Goal: Navigation & Orientation: Find specific page/section

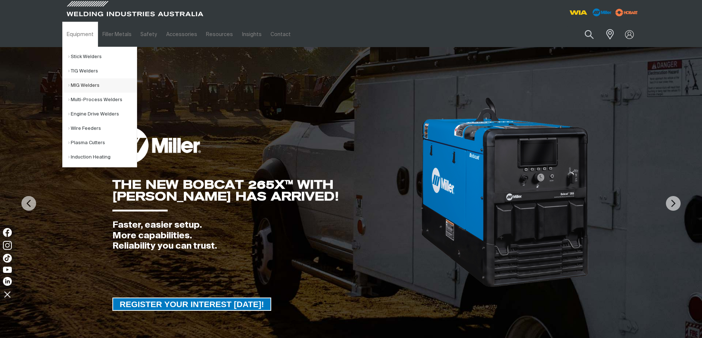
click at [82, 84] on link "MIG Welders" at bounding box center [102, 85] width 68 height 14
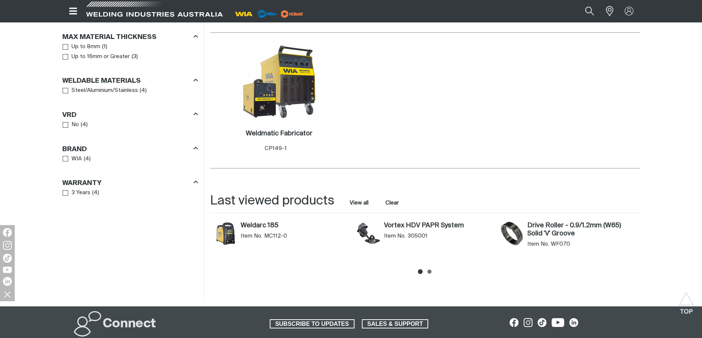
scroll to position [330, 0]
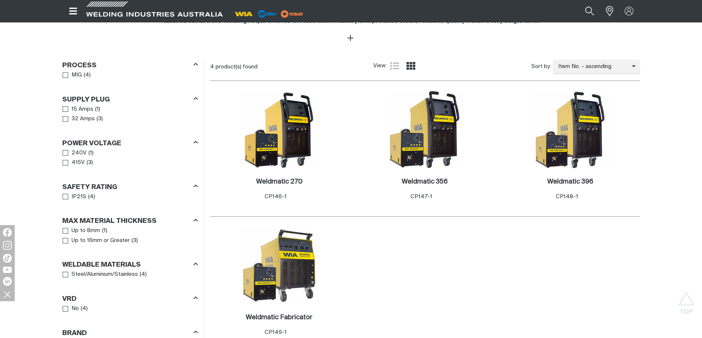
click at [74, 8] on icon "Open top menu" at bounding box center [73, 11] width 8 height 7
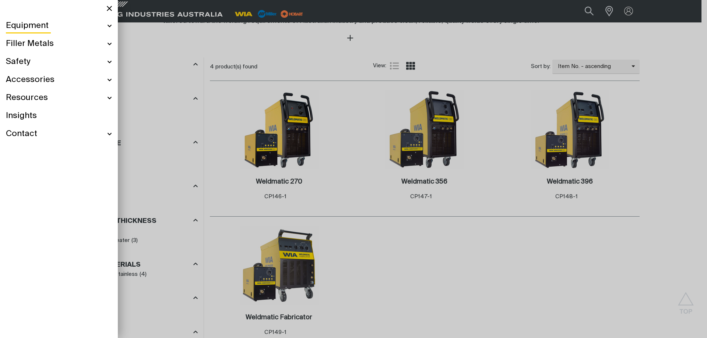
click at [172, 92] on div at bounding box center [353, 169] width 707 height 338
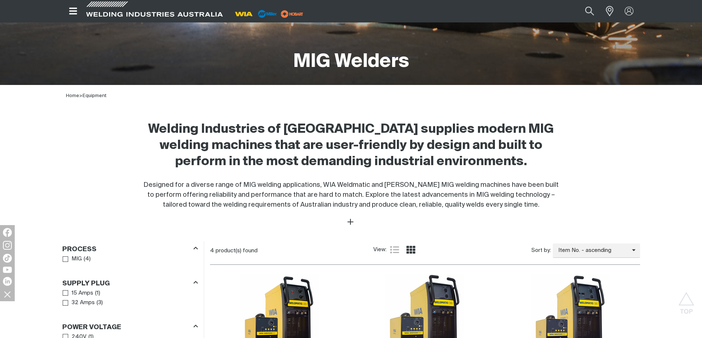
scroll to position [73, 0]
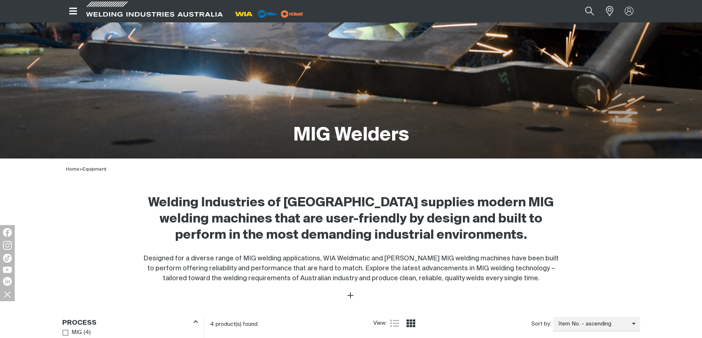
click at [76, 13] on icon "Open top menu" at bounding box center [73, 11] width 11 height 9
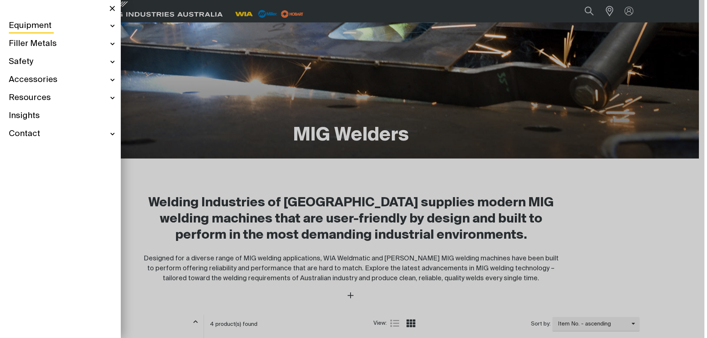
scroll to position [70, 0]
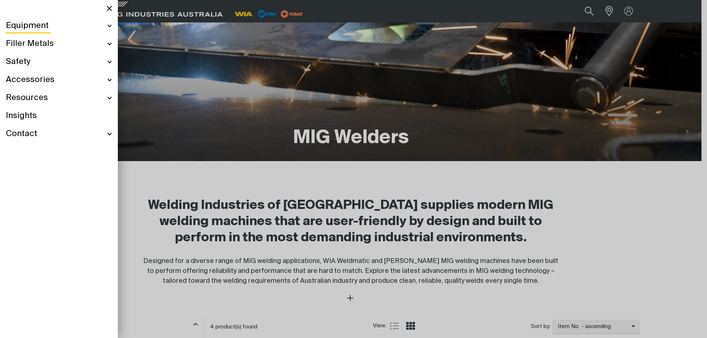
click at [46, 20] on div "Equipment" at bounding box center [59, 26] width 106 height 18
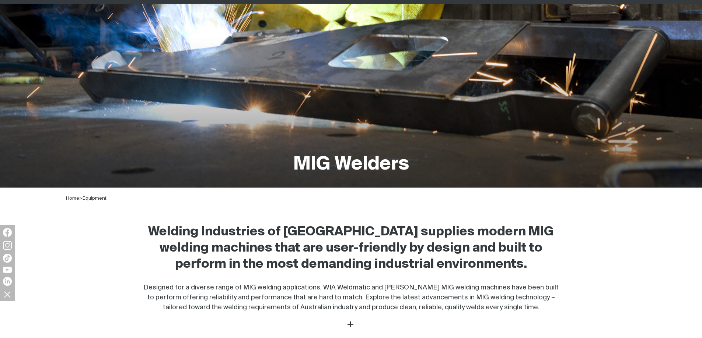
scroll to position [0, 0]
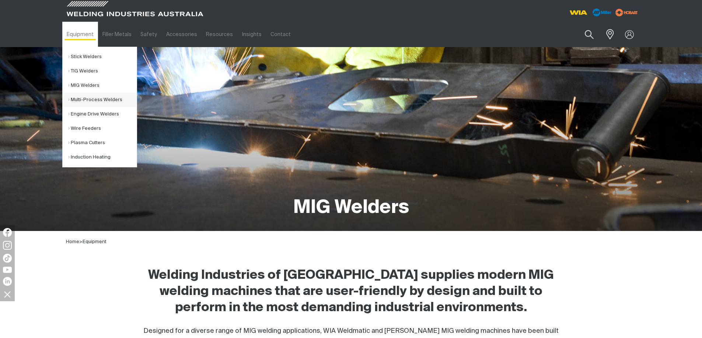
click at [83, 99] on link "Multi-Process Welders" at bounding box center [102, 100] width 68 height 14
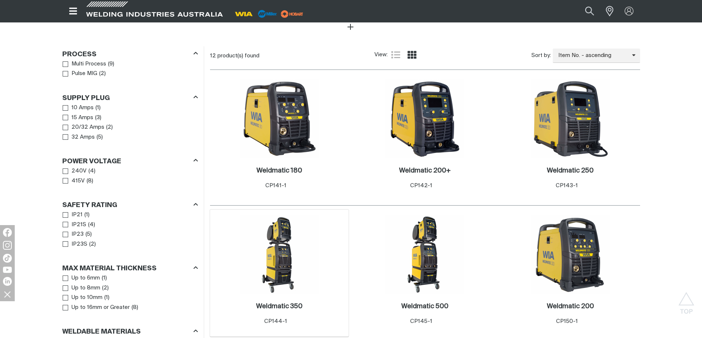
scroll to position [479, 0]
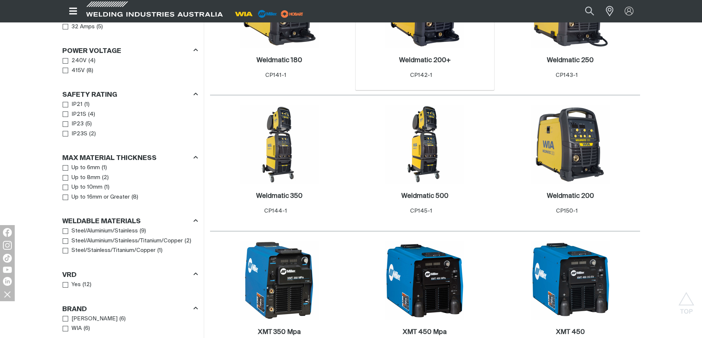
scroll to position [368, 0]
